Goal: Find specific page/section: Find specific page/section

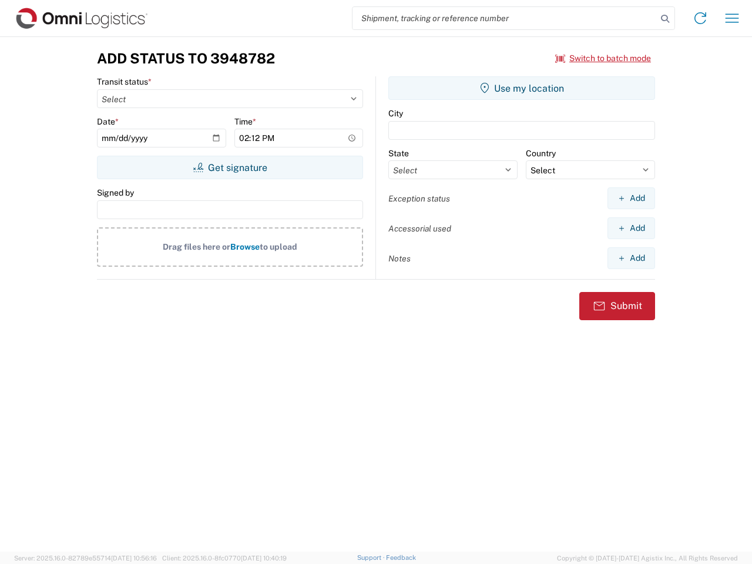
click at [505, 18] on input "search" at bounding box center [504, 18] width 304 height 22
click at [665, 19] on icon at bounding box center [665, 19] width 16 height 16
click at [700, 18] on icon at bounding box center [700, 18] width 19 height 19
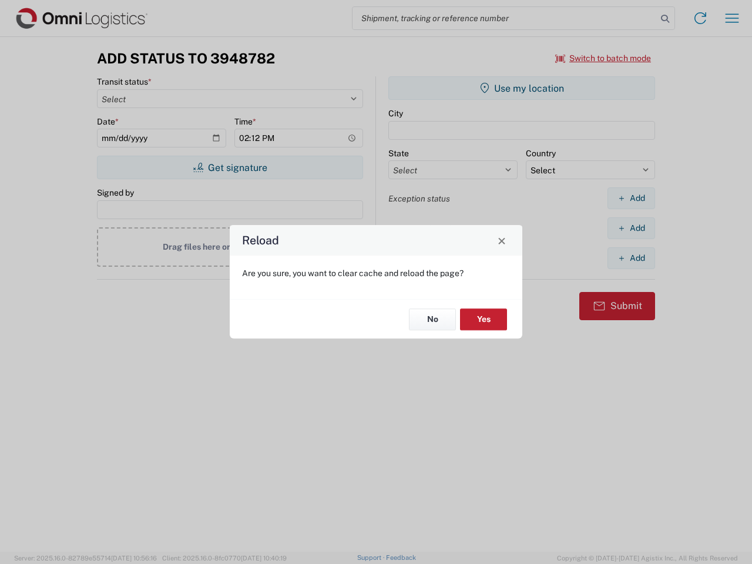
click at [732, 18] on div "Reload Are you sure, you want to clear cache and reload the page? No Yes" at bounding box center [376, 282] width 752 height 564
click at [603, 58] on div "Reload Are you sure, you want to clear cache and reload the page? No Yes" at bounding box center [376, 282] width 752 height 564
click at [230, 167] on div "Reload Are you sure, you want to clear cache and reload the page? No Yes" at bounding box center [376, 282] width 752 height 564
click at [522, 88] on div "Reload Are you sure, you want to clear cache and reload the page? No Yes" at bounding box center [376, 282] width 752 height 564
click at [631, 198] on div "Reload Are you sure, you want to clear cache and reload the page? No Yes" at bounding box center [376, 282] width 752 height 564
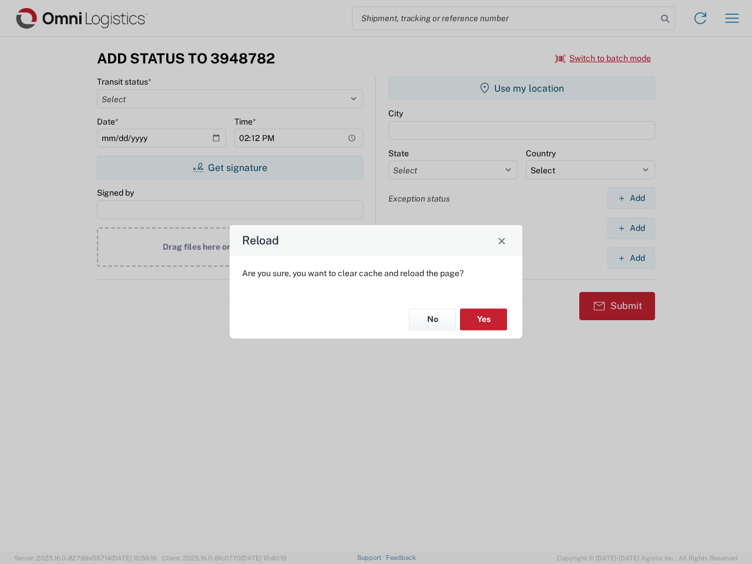
click at [631, 228] on div "Reload Are you sure, you want to clear cache and reload the page? No Yes" at bounding box center [376, 282] width 752 height 564
click at [631, 258] on div "Reload Are you sure, you want to clear cache and reload the page? No Yes" at bounding box center [376, 282] width 752 height 564
